Goal: Transaction & Acquisition: Subscribe to service/newsletter

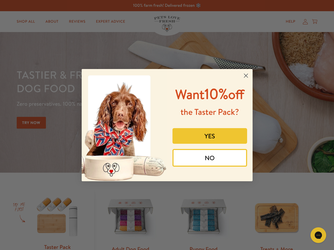
click at [167, 125] on div "Want 10% off the Taster Pack? YES NO" at bounding box center [208, 125] width 82 height 102
click at [246, 76] on icon "Close dialog" at bounding box center [246, 76] width 4 height 4
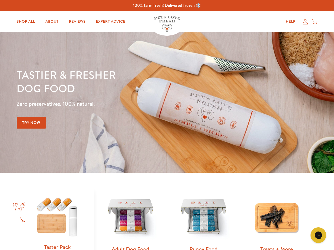
click at [210, 141] on button "YES" at bounding box center [209, 149] width 75 height 16
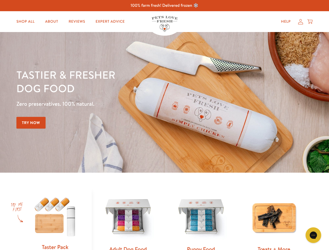
click at [318, 236] on div "Gorgias live chat" at bounding box center [314, 235] width 10 height 10
